Goal: Find specific page/section: Find specific page/section

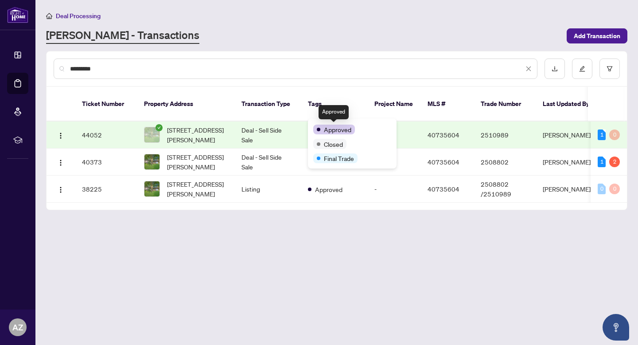
type input "*********"
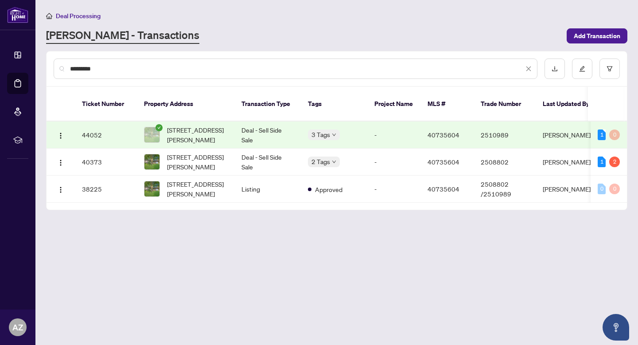
click at [255, 126] on td "Deal - Sell Side Sale" at bounding box center [267, 134] width 66 height 27
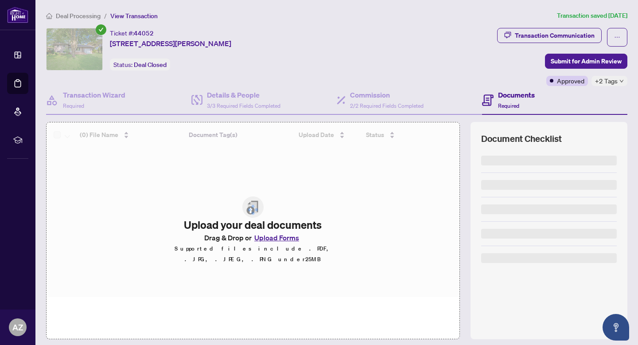
click at [571, 43] on span "Transaction Communication" at bounding box center [549, 37] width 105 height 19
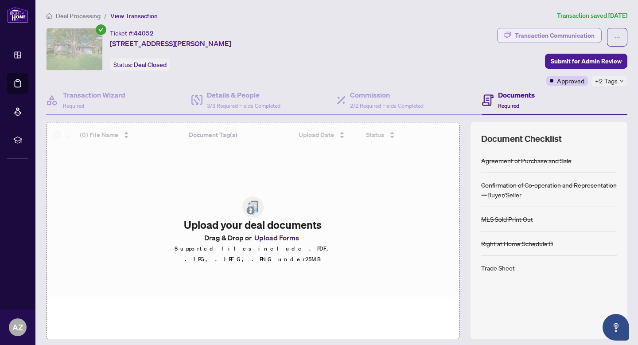
click at [567, 37] on div "Transaction Communication" at bounding box center [555, 35] width 80 height 14
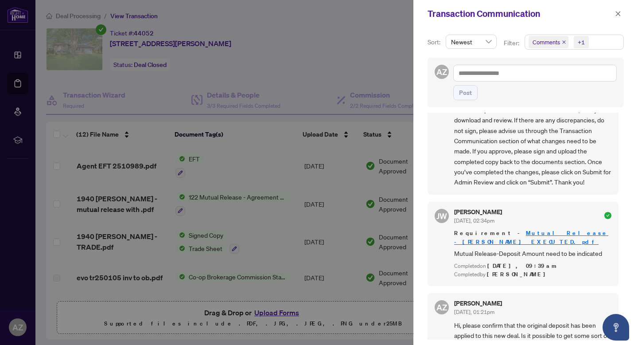
scroll to position [366, 0]
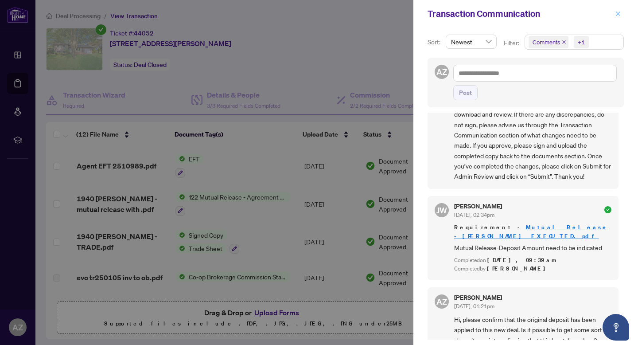
click at [614, 9] on button "button" at bounding box center [618, 13] width 12 height 11
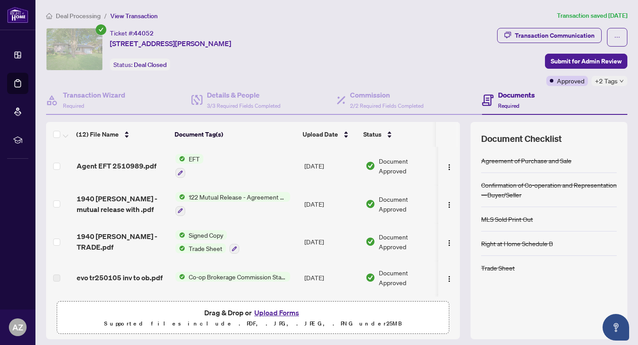
click at [63, 16] on span "Deal Processing" at bounding box center [78, 16] width 45 height 8
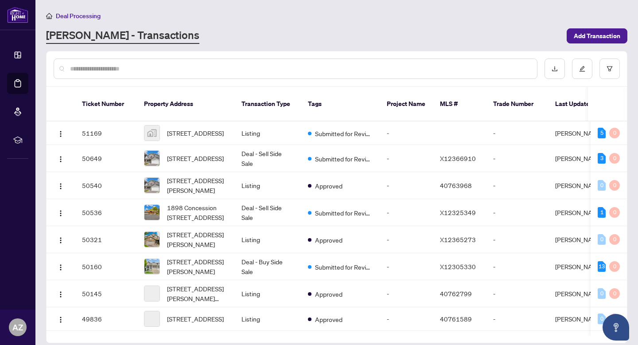
click at [132, 69] on input "text" at bounding box center [300, 69] width 460 height 10
type input "**********"
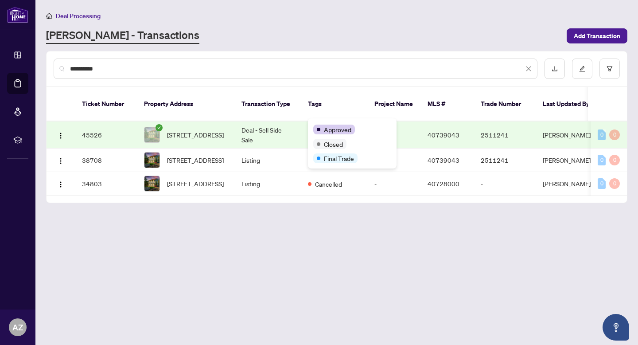
click at [277, 122] on td "Deal - Sell Side Sale" at bounding box center [267, 134] width 66 height 27
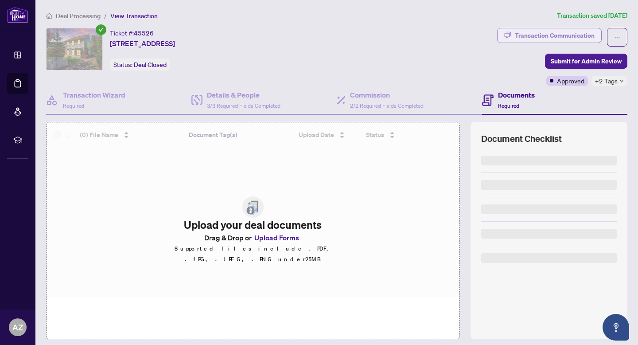
click at [558, 35] on div "Transaction Communication" at bounding box center [555, 35] width 80 height 14
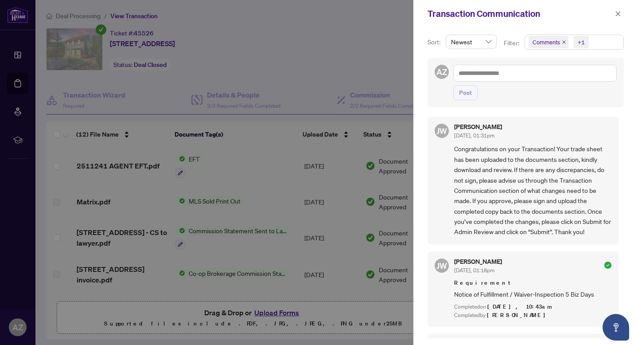
scroll to position [2, 0]
drag, startPoint x: 617, startPoint y: 12, endPoint x: 610, endPoint y: 12, distance: 7.5
click at [617, 12] on icon "close" at bounding box center [618, 14] width 6 height 6
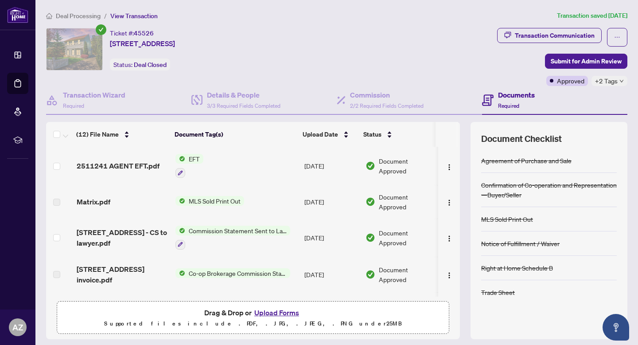
click at [85, 13] on span "Deal Processing" at bounding box center [78, 16] width 45 height 8
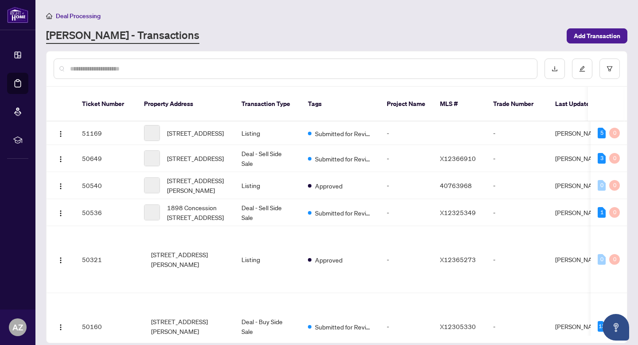
click at [318, 72] on input "text" at bounding box center [300, 69] width 460 height 10
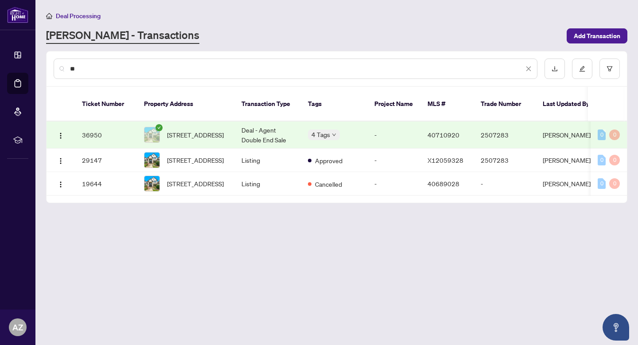
type input "*"
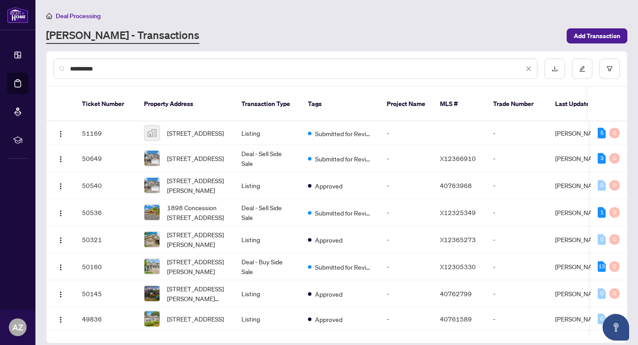
type input "**********"
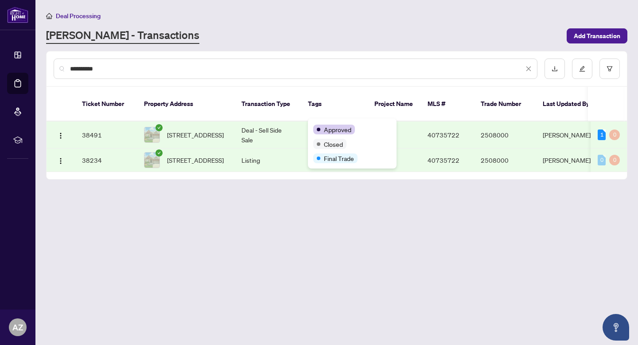
click at [306, 121] on td "3 Tags" at bounding box center [334, 134] width 66 height 27
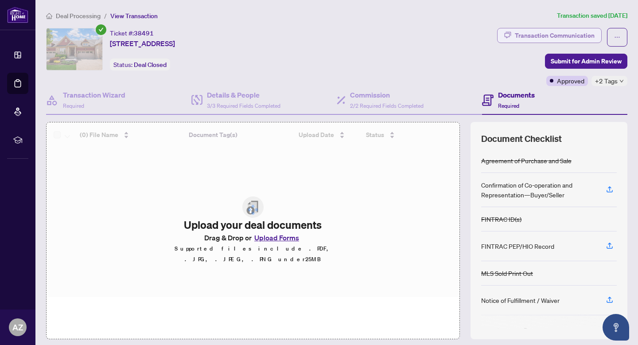
click at [566, 42] on button "Transaction Communication" at bounding box center [549, 35] width 105 height 15
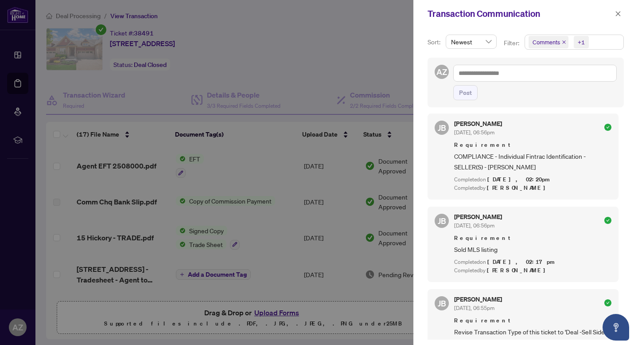
scroll to position [163, 0]
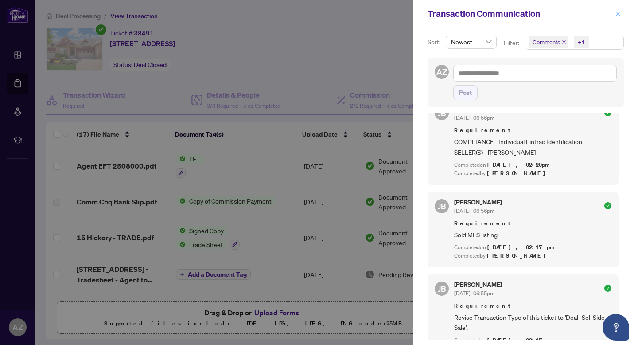
click at [613, 14] on button "button" at bounding box center [618, 13] width 12 height 11
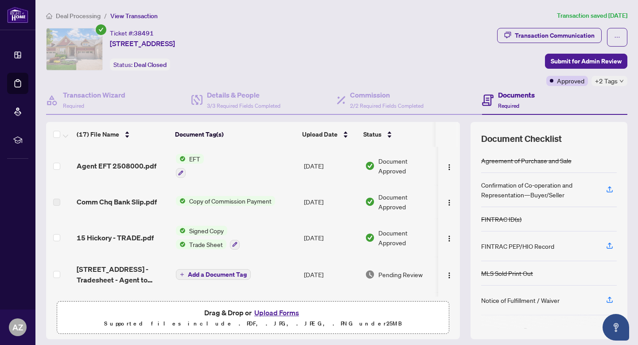
click at [96, 16] on span "Deal Processing" at bounding box center [78, 16] width 45 height 8
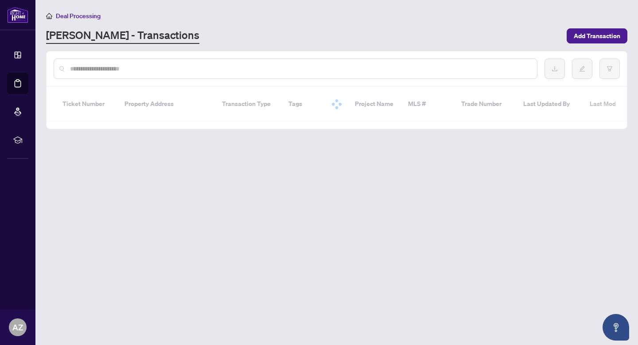
click at [109, 68] on input "text" at bounding box center [300, 69] width 460 height 10
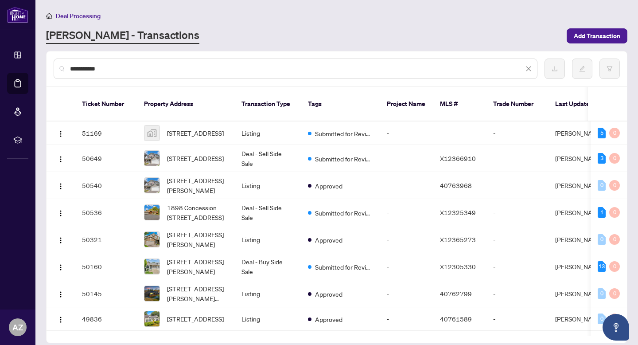
type input "**********"
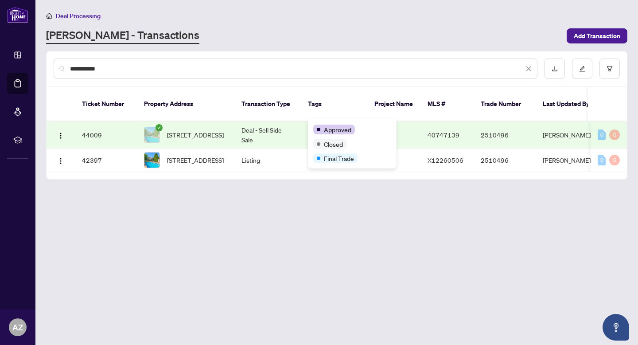
click at [290, 123] on td "Deal - Sell Side Sale" at bounding box center [267, 134] width 66 height 27
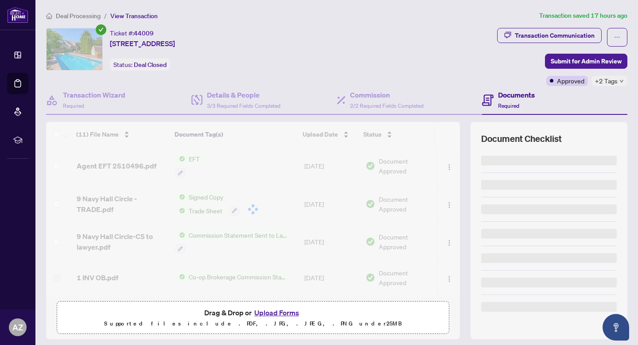
click at [590, 22] on div "Deal Processing / View Transaction Transaction saved 17 hours ago Ticket #: 440…" at bounding box center [337, 186] width 588 height 350
click at [587, 30] on div "Transaction Communication" at bounding box center [555, 35] width 80 height 14
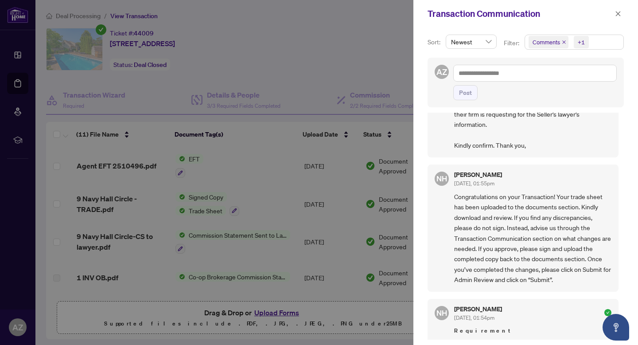
scroll to position [74, 0]
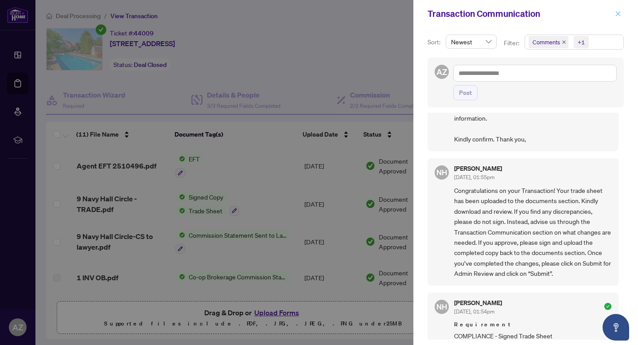
click at [612, 13] on button "button" at bounding box center [618, 13] width 12 height 11
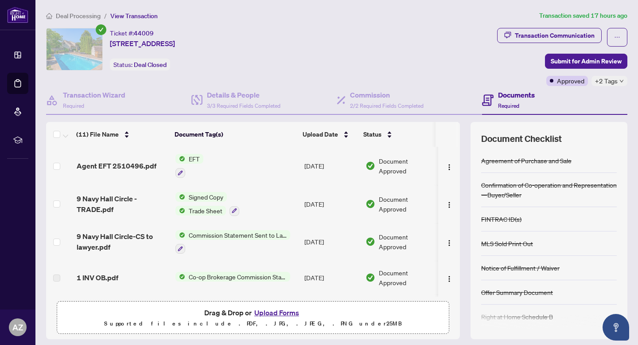
click at [76, 16] on span "Deal Processing" at bounding box center [78, 16] width 45 height 8
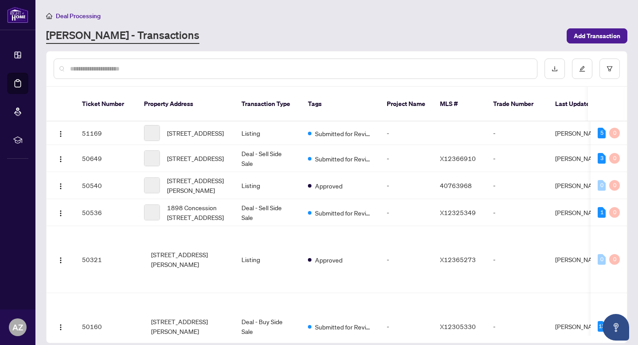
click at [132, 70] on input "text" at bounding box center [300, 69] width 460 height 10
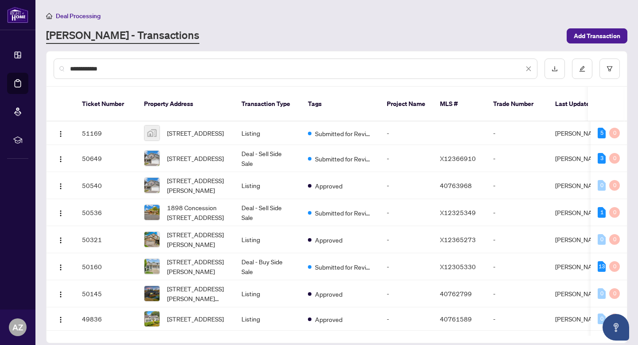
type input "**********"
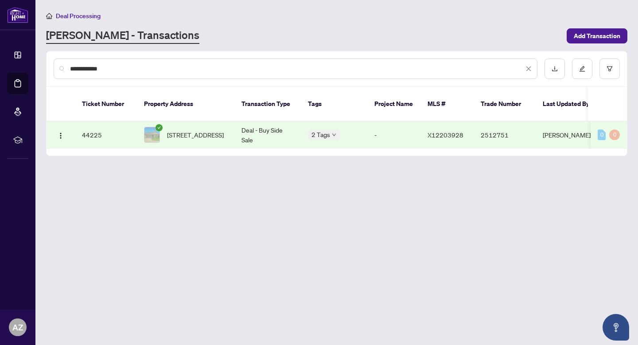
click at [278, 121] on td "Deal - Buy Side Sale" at bounding box center [267, 134] width 66 height 27
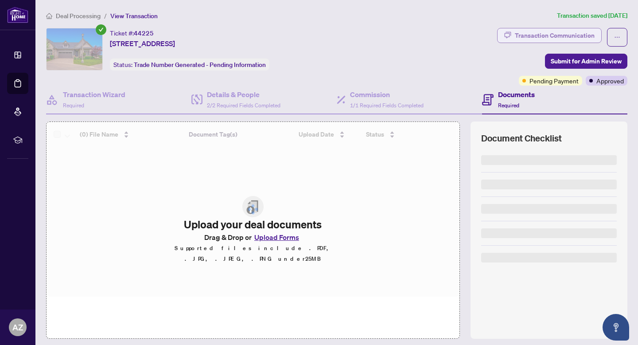
click at [531, 40] on div "Transaction Communication" at bounding box center [555, 35] width 80 height 14
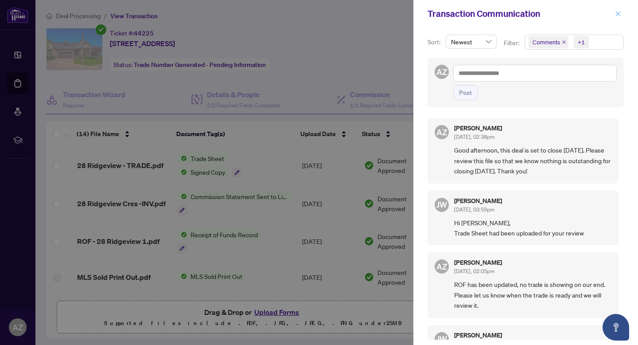
click at [618, 12] on icon "close" at bounding box center [618, 14] width 6 height 6
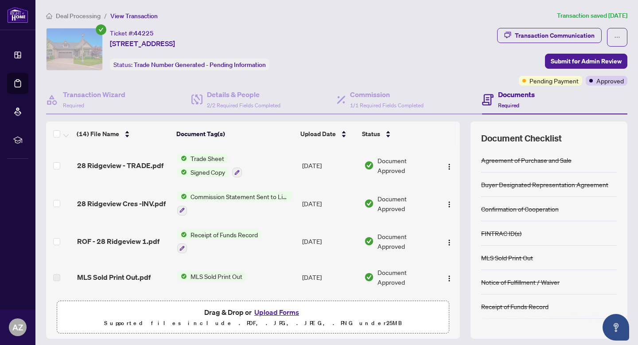
click at [81, 16] on span "Deal Processing" at bounding box center [78, 16] width 45 height 8
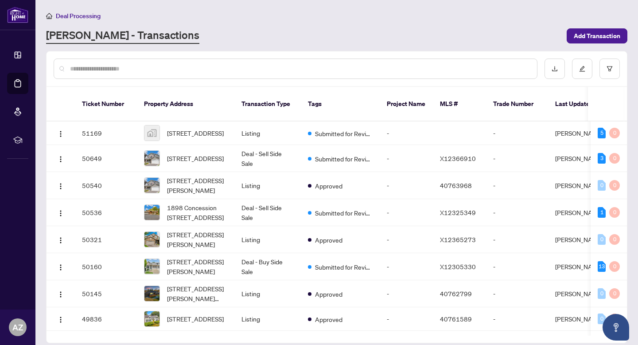
click at [134, 69] on input "text" at bounding box center [300, 69] width 460 height 10
type input "********"
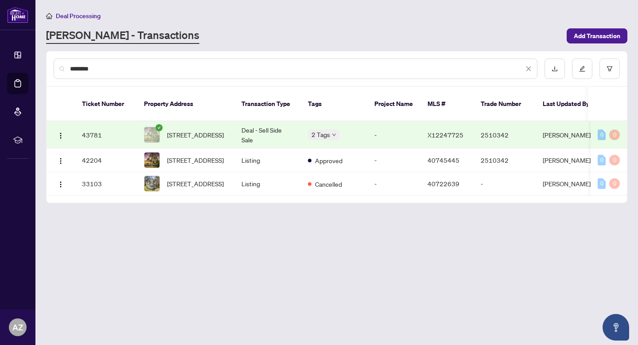
drag, startPoint x: 98, startPoint y: 66, endPoint x: 67, endPoint y: 65, distance: 31.5
click at [67, 65] on div "********" at bounding box center [296, 68] width 484 height 20
type input "**********"
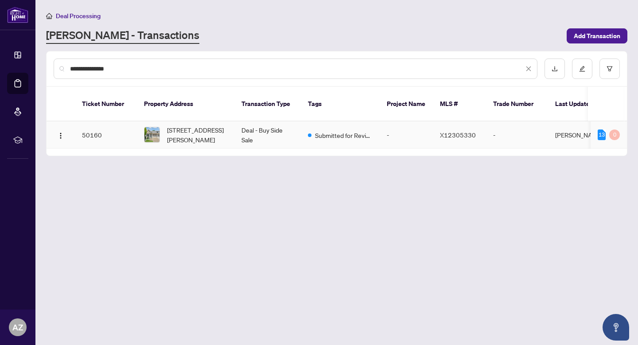
click at [311, 129] on div "Submitted for Review" at bounding box center [340, 134] width 65 height 11
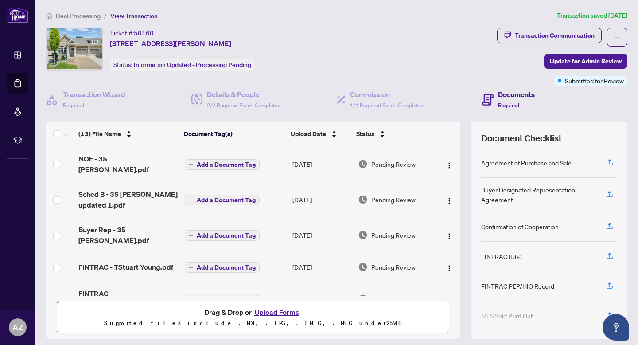
click at [78, 17] on span "Deal Processing" at bounding box center [78, 16] width 45 height 8
